Goal: Task Accomplishment & Management: Complete application form

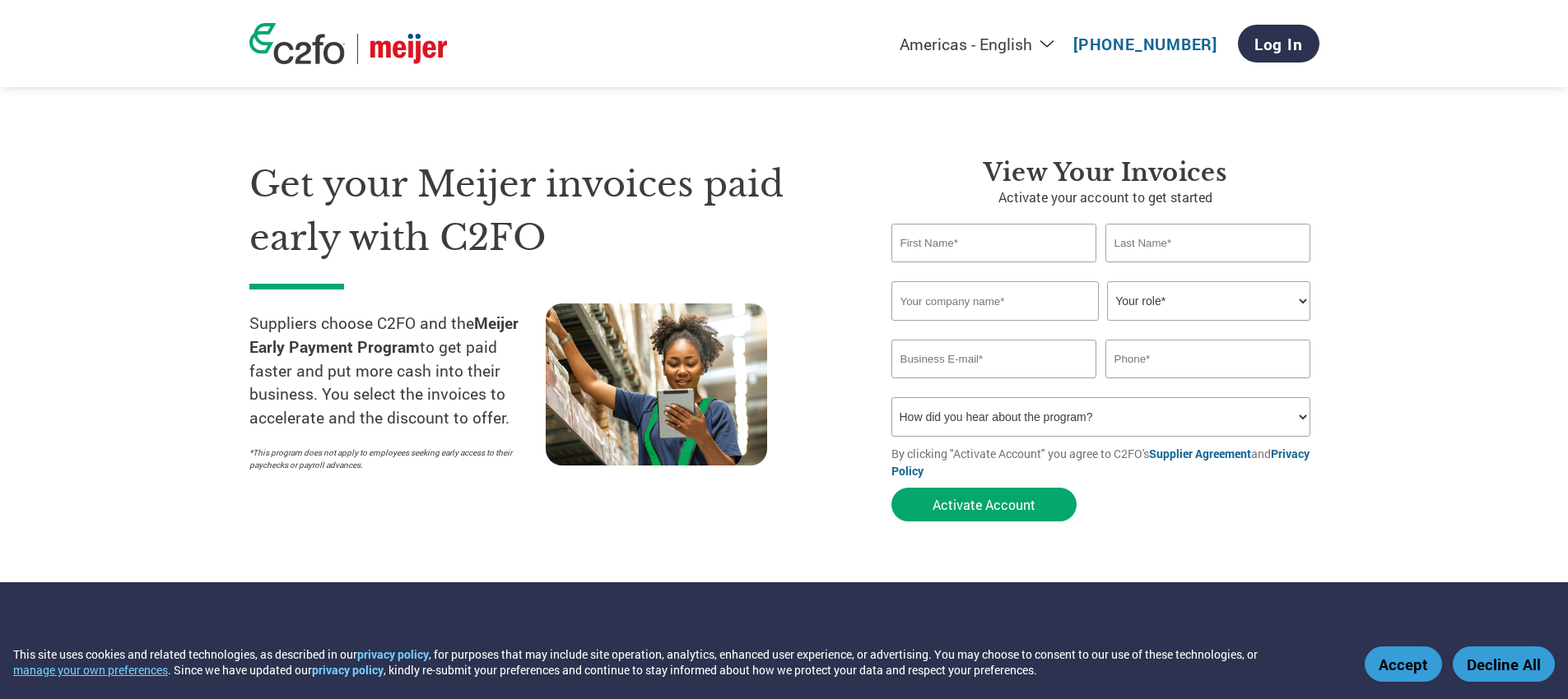
click at [996, 246] on input "text" at bounding box center [994, 243] width 206 height 39
click at [935, 307] on input "text" at bounding box center [994, 301] width 207 height 40
click at [960, 250] on input "text" at bounding box center [994, 243] width 206 height 39
type input "Camila"
type input "[PERSON_NAME]"
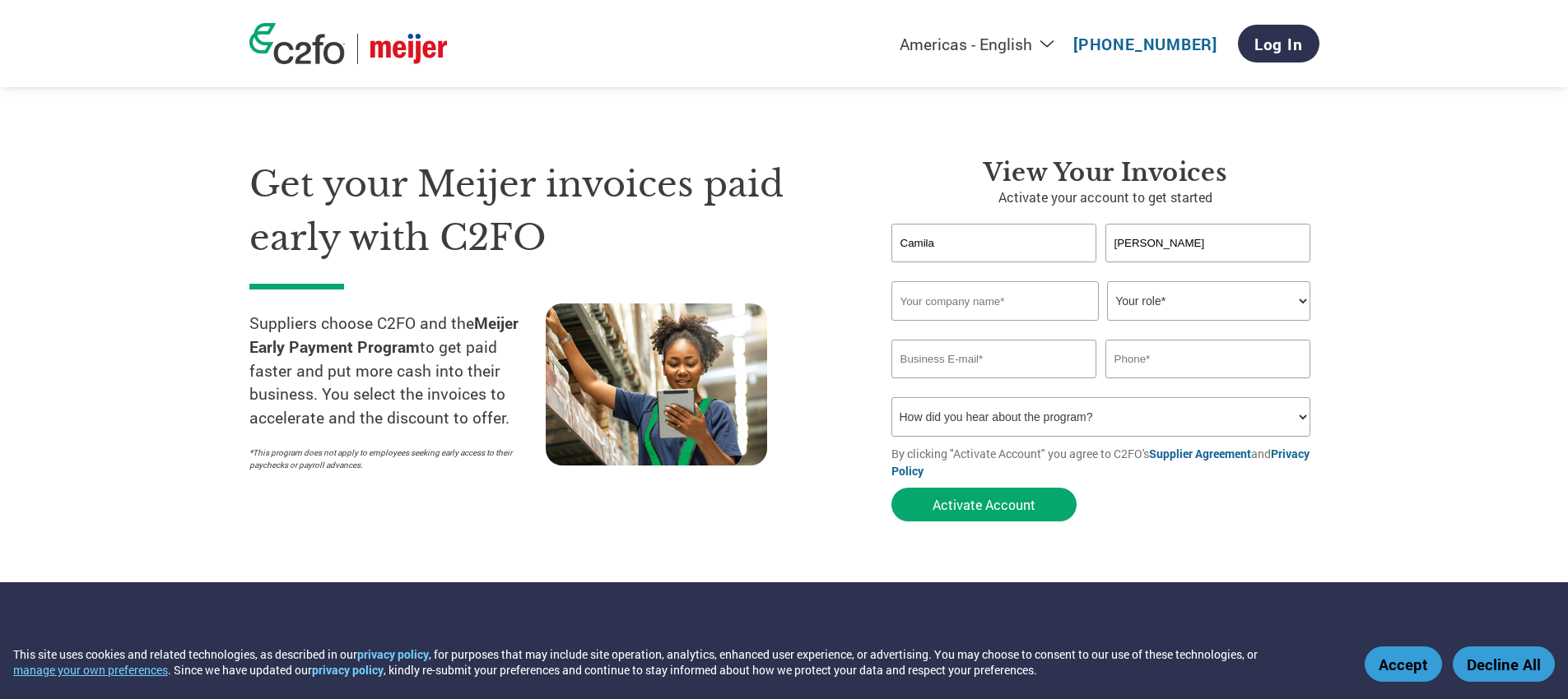
click at [971, 307] on input "text" at bounding box center [994, 301] width 207 height 40
type input "Action Products Worldweide LLC"
click at [1243, 296] on select "Your role* CFO Controller Credit Manager Finance Director Treasurer CEO Preside…" at bounding box center [1208, 301] width 203 height 40
select select "ACCOUNTS_RECEIVABLE"
click at [1107, 281] on select "Your role* CFO Controller Credit Manager Finance Director Treasurer CEO Preside…" at bounding box center [1208, 301] width 203 height 40
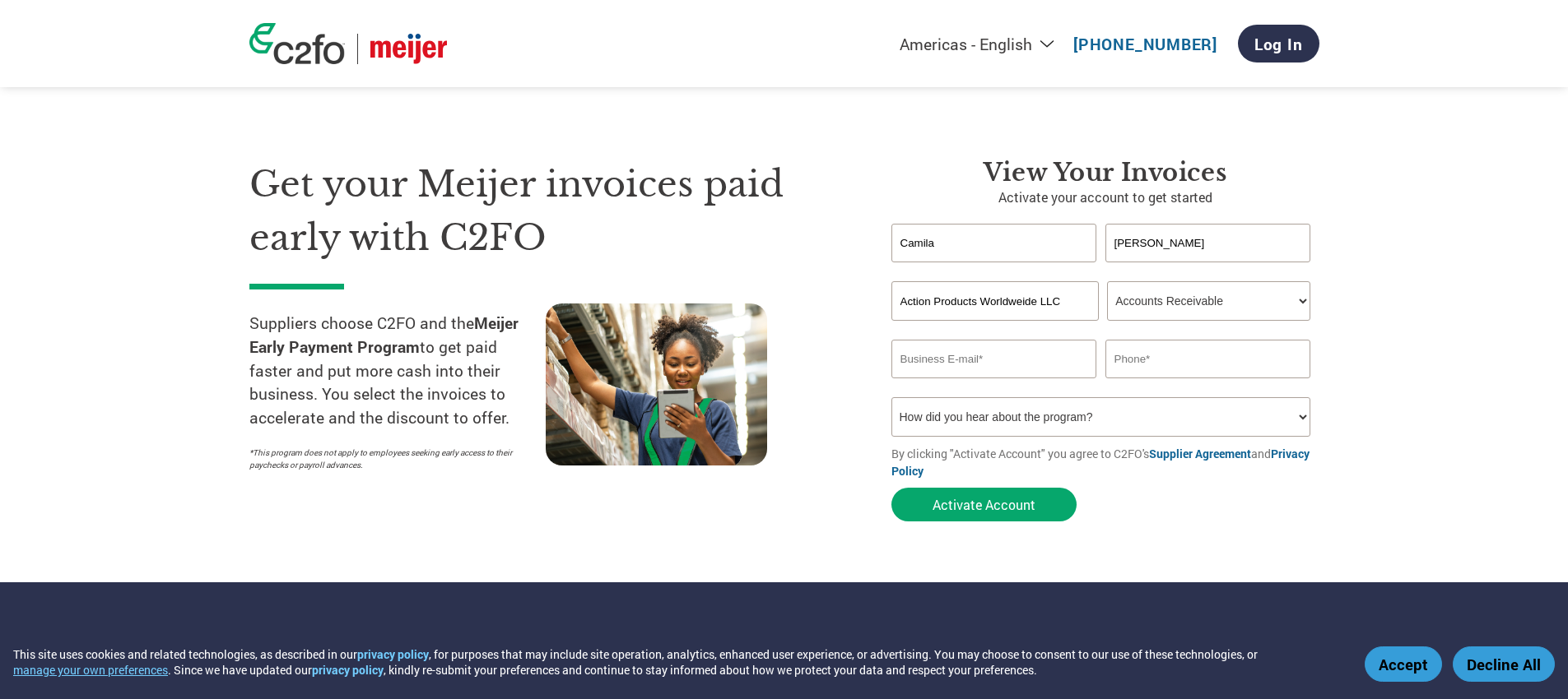
click at [945, 362] on input "email" at bounding box center [994, 359] width 206 height 39
type input "a"
type input "c"
type input "[EMAIL_ADDRESS][DOMAIN_NAME]"
type input "8662795040"
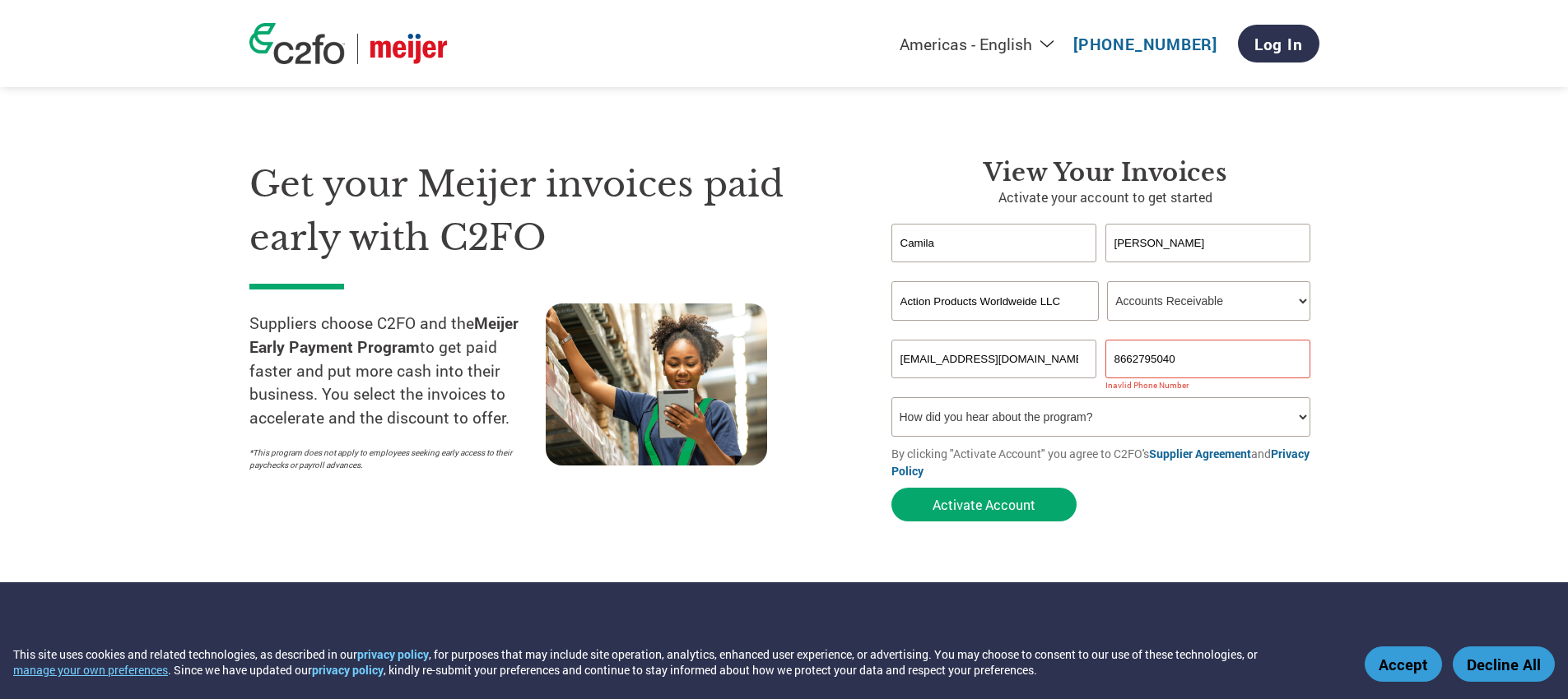
click at [1111, 425] on select "How did you hear about the program? Received a letter Email Social Media Online…" at bounding box center [1101, 418] width 420 height 40
select select "Email"
click at [891, 398] on select "How did you hear about the program? Received a letter Email Social Media Online…" at bounding box center [1101, 418] width 420 height 40
click at [978, 505] on button "Activate Account" at bounding box center [984, 504] width 185 height 34
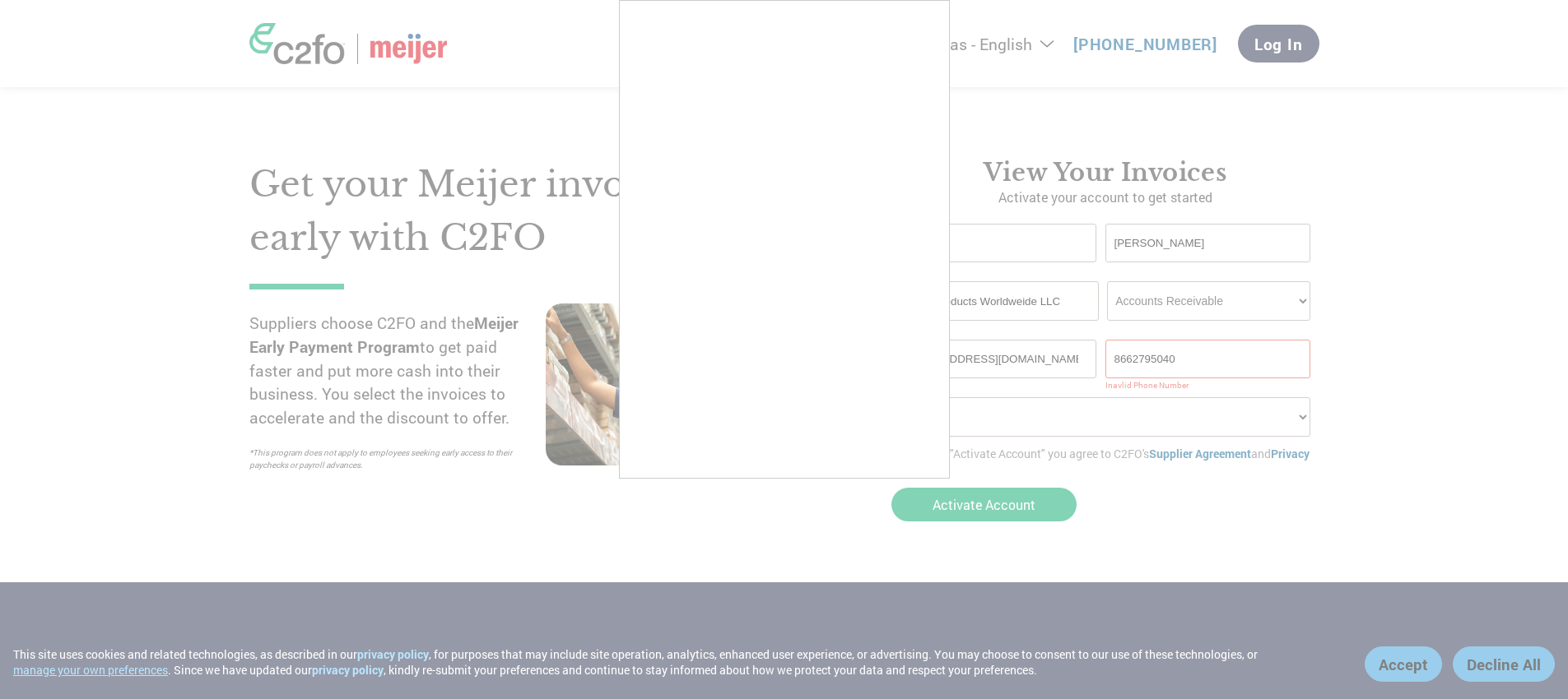
click at [787, 570] on div at bounding box center [784, 350] width 1568 height 699
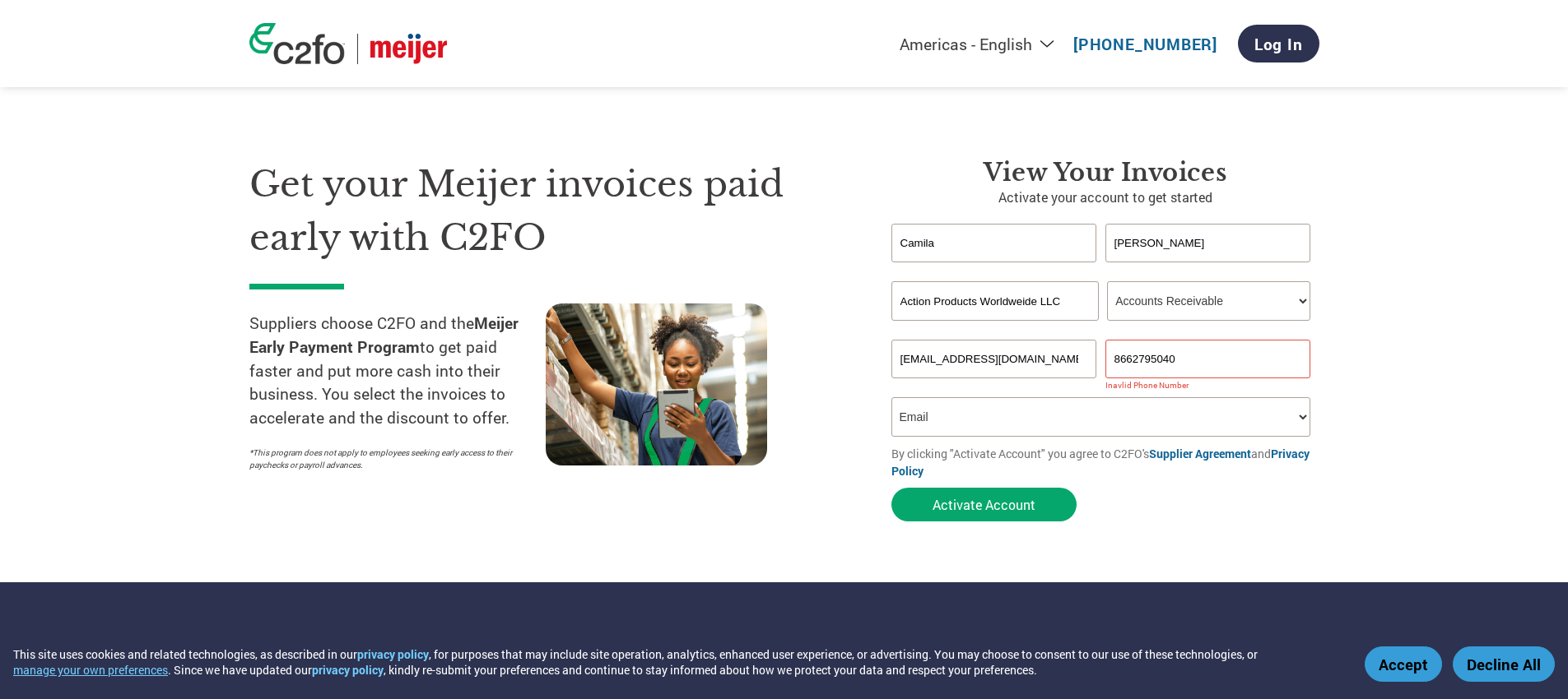
drag, startPoint x: 1132, startPoint y: 363, endPoint x: 1185, endPoint y: 362, distance: 53.0
click at [1132, 363] on input "8662795040" at bounding box center [1208, 359] width 206 height 39
drag, startPoint x: 1160, startPoint y: 358, endPoint x: 1385, endPoint y: 340, distance: 225.7
click at [1161, 358] on input "[PHONE_NUMBER]" at bounding box center [1208, 359] width 206 height 39
type input "[PHONE_NUMBER]"
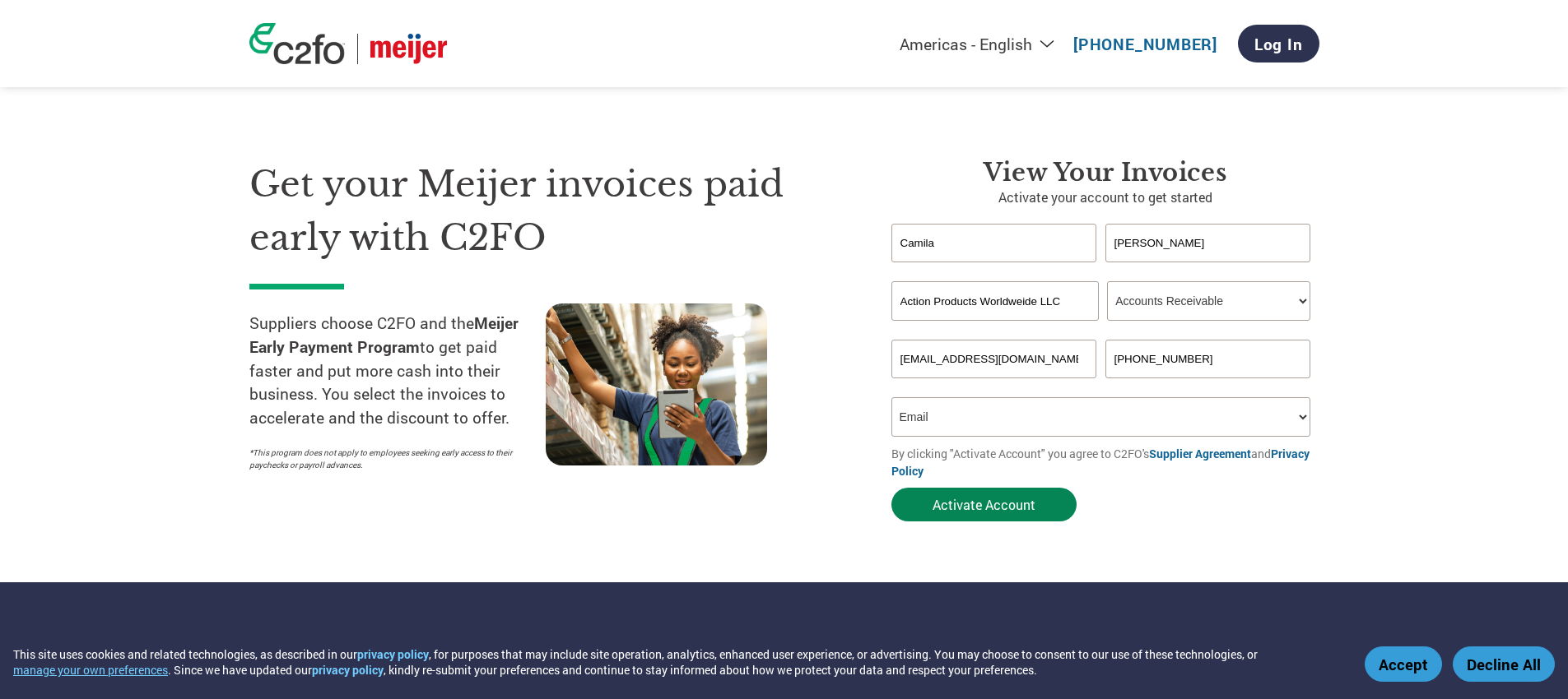
click at [1017, 502] on button "Activate Account" at bounding box center [984, 504] width 185 height 34
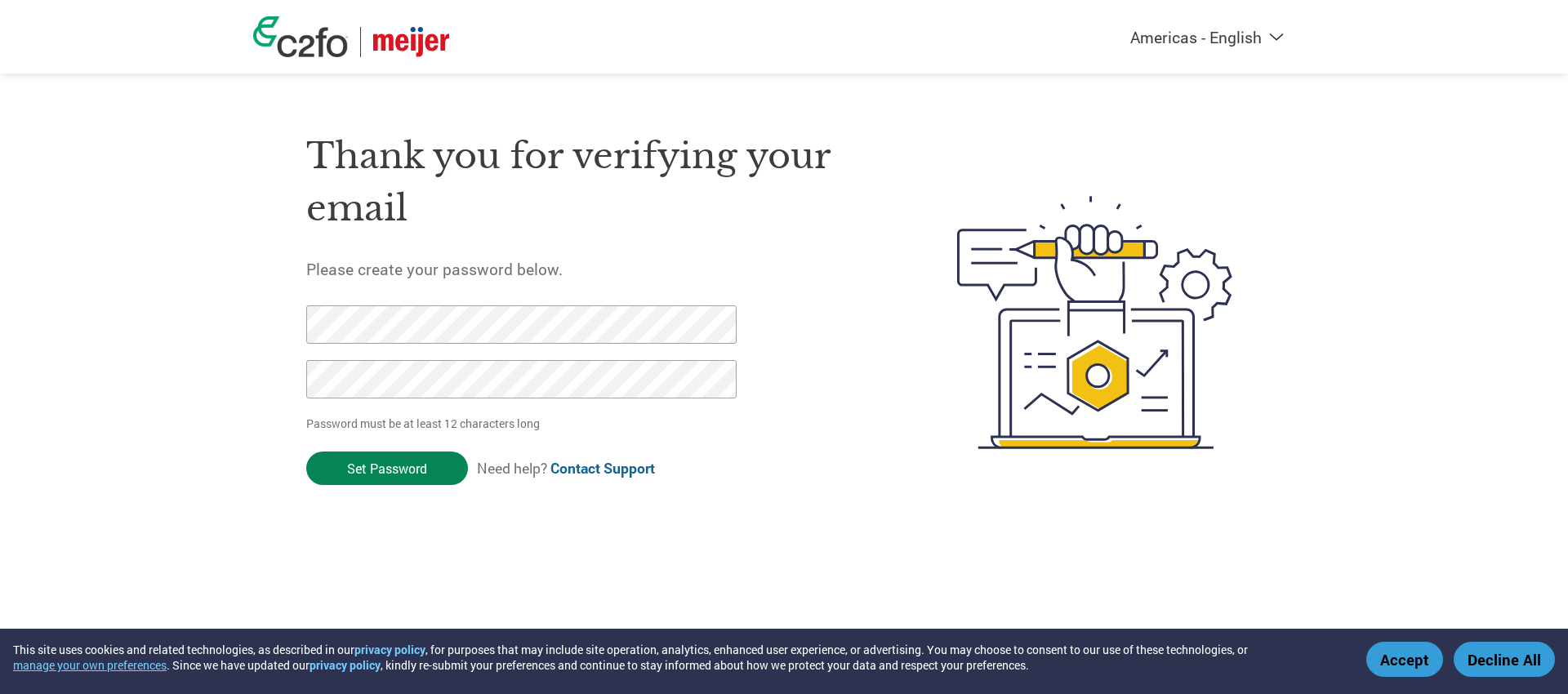
click at [415, 474] on input "Set Password" at bounding box center [386, 468] width 161 height 34
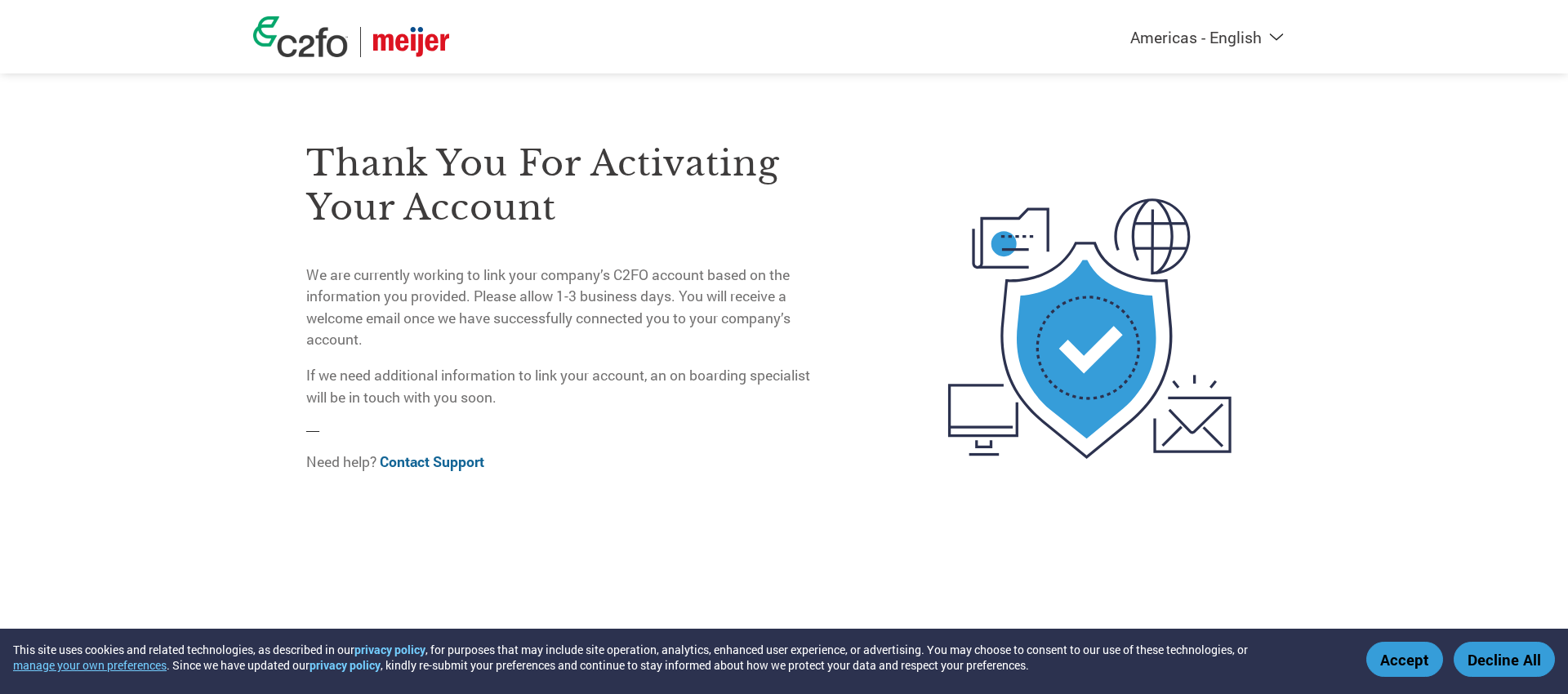
click at [1422, 656] on button "Accept" at bounding box center [1405, 658] width 77 height 35
